Goal: Information Seeking & Learning: Learn about a topic

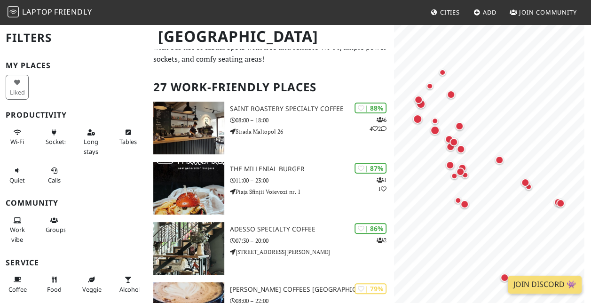
scroll to position [47, 0]
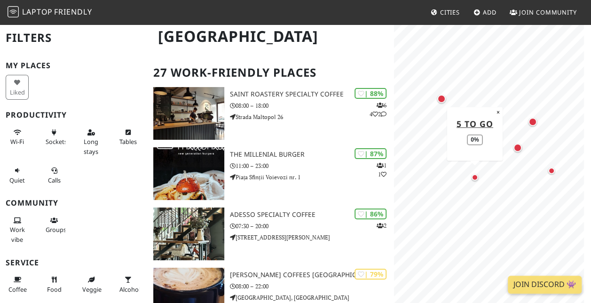
click at [475, 177] on div "Map marker" at bounding box center [475, 177] width 7 height 7
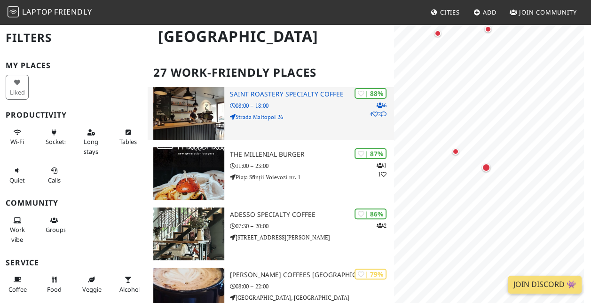
click at [281, 98] on div "| 88% 6 4 2 Saint Roastery Specialty Coffee 08:00 – 18:00 Strada Maltopol 26" at bounding box center [312, 113] width 164 height 53
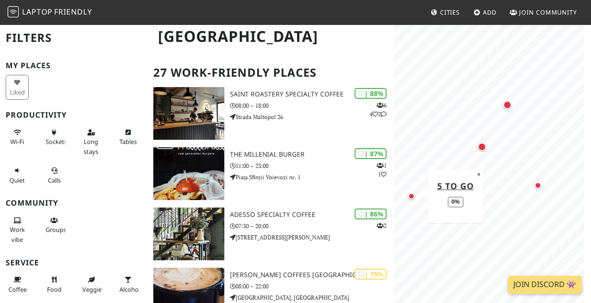
click at [411, 198] on div "Map marker" at bounding box center [411, 196] width 7 height 7
click at [485, 146] on div "Map marker" at bounding box center [482, 147] width 8 height 8
click at [505, 107] on div "Map marker" at bounding box center [507, 105] width 8 height 8
click at [483, 150] on div "Map marker" at bounding box center [482, 147] width 8 height 8
click at [487, 147] on div "Map marker" at bounding box center [482, 147] width 12 height 12
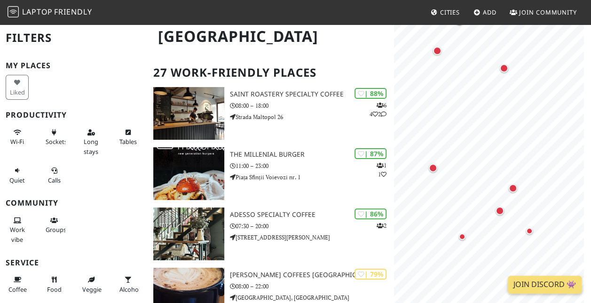
click at [432, 171] on div "Map marker" at bounding box center [433, 168] width 8 height 8
click at [504, 69] on div "Map marker" at bounding box center [504, 68] width 8 height 8
click at [439, 55] on div "Map marker" at bounding box center [437, 51] width 12 height 12
click at [437, 53] on div "Map marker" at bounding box center [437, 51] width 8 height 8
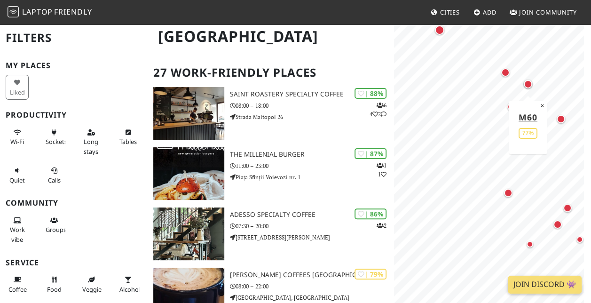
click at [526, 88] on div "Map marker" at bounding box center [528, 84] width 12 height 12
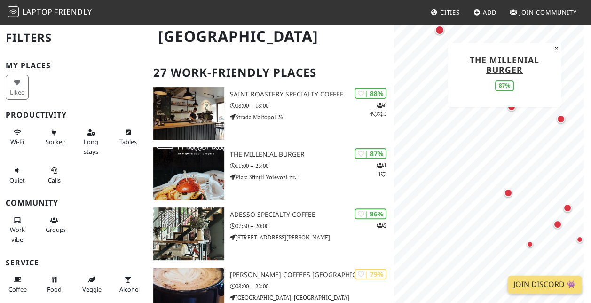
click at [439, 33] on div "Map marker" at bounding box center [439, 29] width 9 height 9
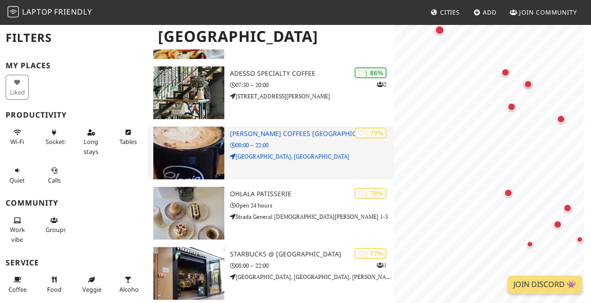
scroll to position [0, 0]
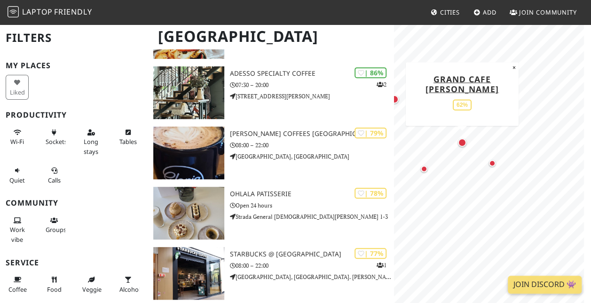
click at [462, 143] on div "Map marker" at bounding box center [462, 142] width 8 height 8
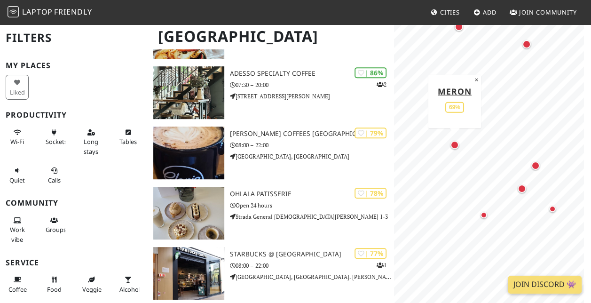
click at [453, 145] on div "Map marker" at bounding box center [455, 145] width 8 height 8
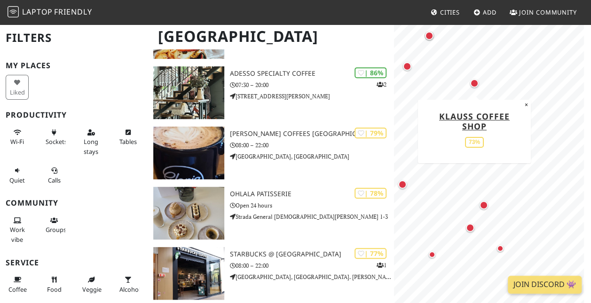
click at [475, 87] on div "Map marker" at bounding box center [474, 83] width 12 height 12
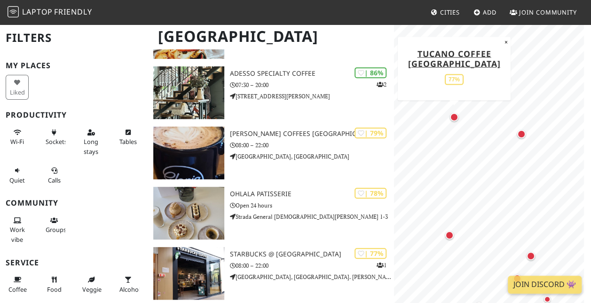
click at [456, 118] on div "Map marker" at bounding box center [454, 117] width 8 height 8
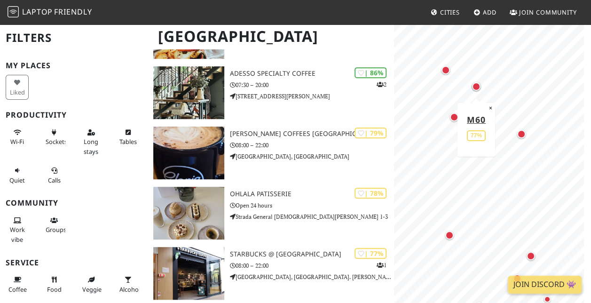
click at [476, 86] on div "Map marker" at bounding box center [476, 86] width 8 height 8
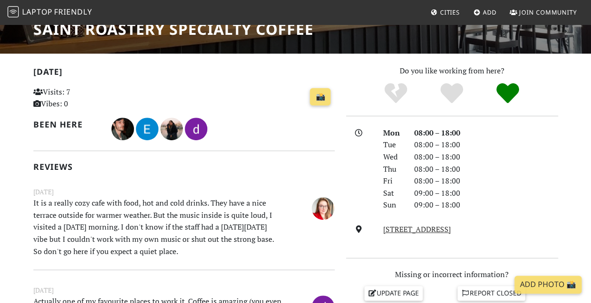
scroll to position [94, 0]
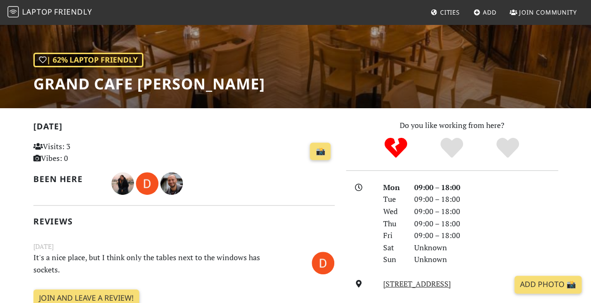
scroll to position [235, 0]
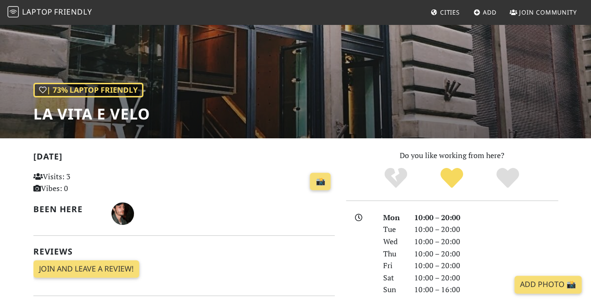
scroll to position [34, 0]
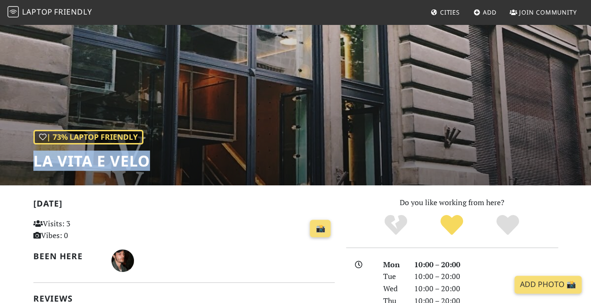
drag, startPoint x: 33, startPoint y: 159, endPoint x: 186, endPoint y: 157, distance: 152.4
click at [186, 157] on div "| 73% Laptop Friendly La Vita e Velo" at bounding box center [295, 88] width 591 height 196
copy h1 "La Vita e Velo"
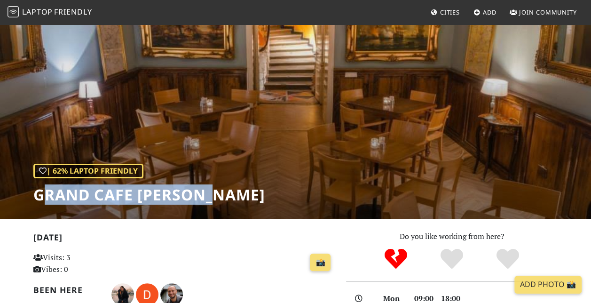
drag, startPoint x: 41, startPoint y: 194, endPoint x: 217, endPoint y: 198, distance: 176.0
click at [217, 198] on h1 "Grand Cafe Van Gogh" at bounding box center [149, 195] width 232 height 18
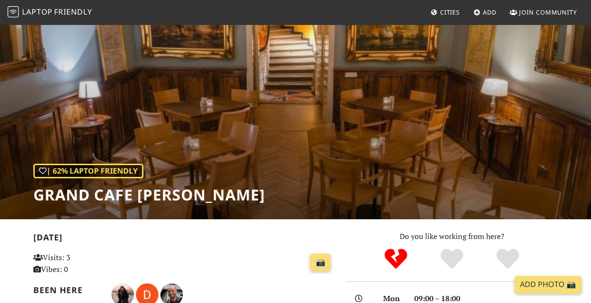
click at [36, 197] on h1 "Grand Cafe [PERSON_NAME]" at bounding box center [149, 195] width 232 height 18
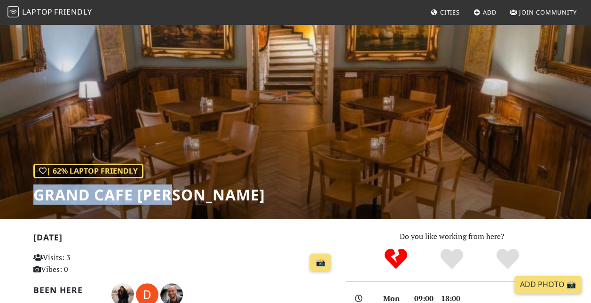
drag, startPoint x: 36, startPoint y: 197, endPoint x: 171, endPoint y: 200, distance: 135.5
click at [171, 200] on h1 "Grand Cafe Van Gogh" at bounding box center [149, 195] width 232 height 18
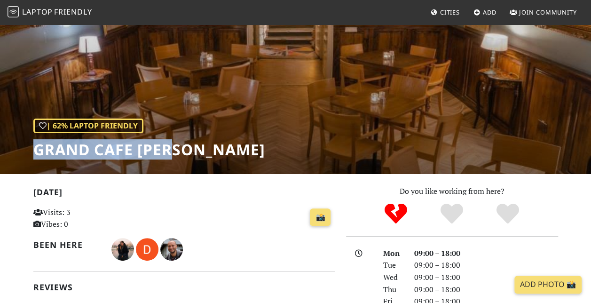
scroll to position [94, 0]
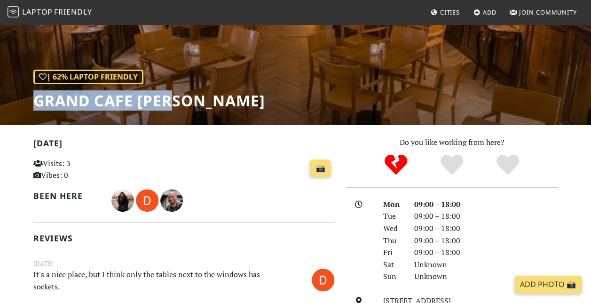
click at [98, 119] on div "| 62% Laptop Friendly Grand Cafe Van Gogh" at bounding box center [295, 27] width 591 height 196
drag, startPoint x: 26, startPoint y: 98, endPoint x: 232, endPoint y: 101, distance: 206.0
click at [232, 101] on div "| 62% Laptop Friendly Grand Cafe Van Gogh" at bounding box center [295, 27] width 591 height 196
copy h1 "Grand Cafe Van Gogh"
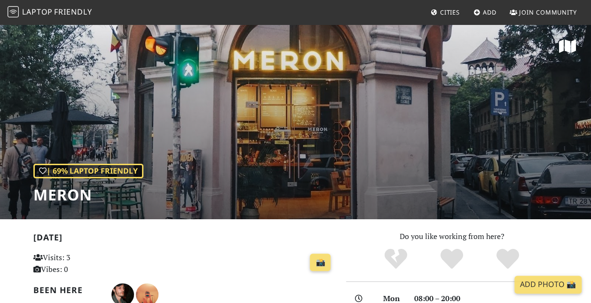
click at [245, 119] on div "| 69% Laptop Friendly Meron" at bounding box center [295, 122] width 591 height 196
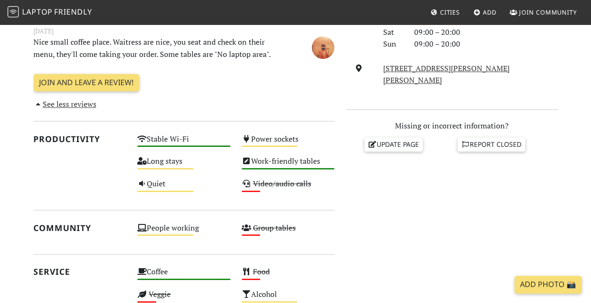
scroll to position [340, 0]
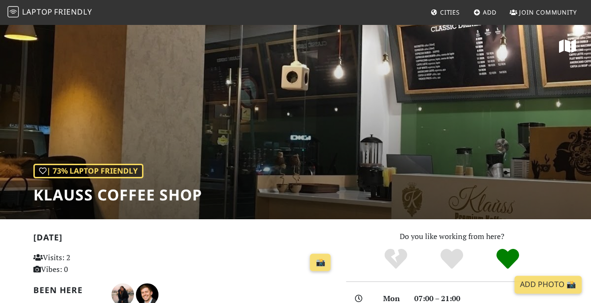
click at [168, 169] on div "| 73% Laptop Friendly Klauss Coffee Shop" at bounding box center [117, 184] width 169 height 40
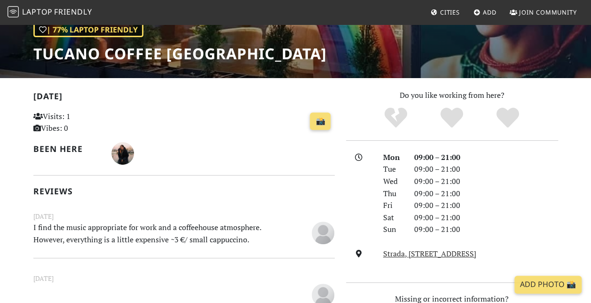
scroll to position [141, 0]
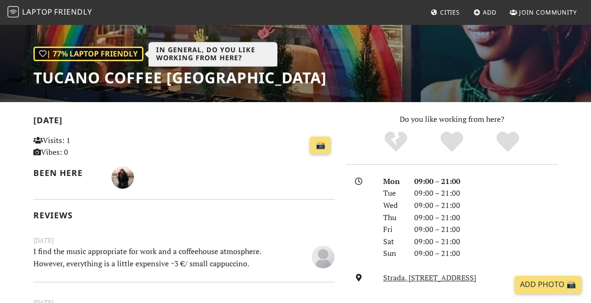
scroll to position [141, 0]
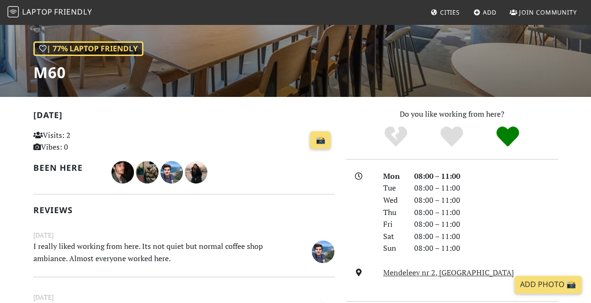
scroll to position [141, 0]
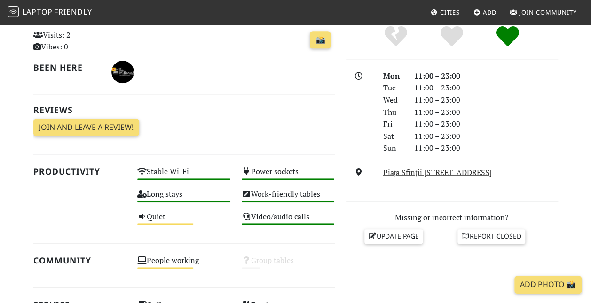
scroll to position [188, 0]
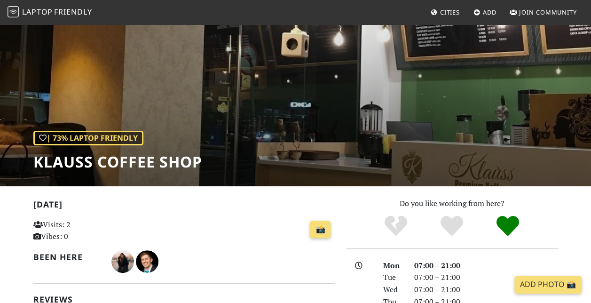
scroll to position [47, 0]
